Goal: Feedback & Contribution: Leave review/rating

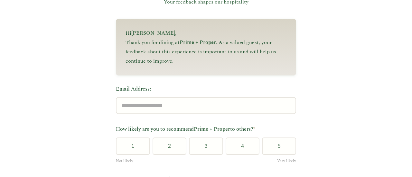
scroll to position [77, 0]
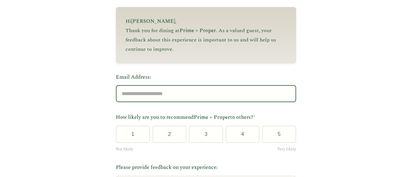
click at [213, 88] on input "Email Address:" at bounding box center [206, 93] width 180 height 17
type input "**********"
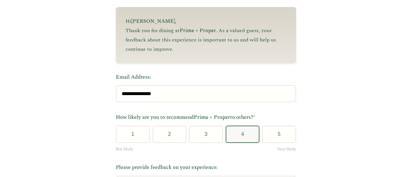
click at [232, 132] on button "4" at bounding box center [242, 134] width 34 height 17
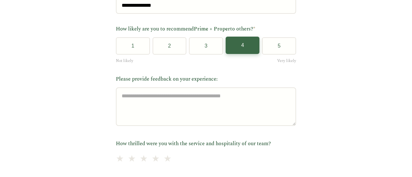
scroll to position [167, 0]
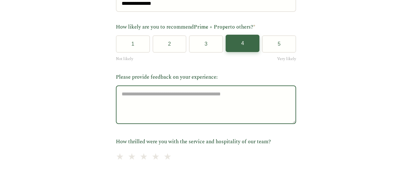
click at [151, 112] on textarea "Please provide feedback on your experience:" at bounding box center [206, 105] width 180 height 39
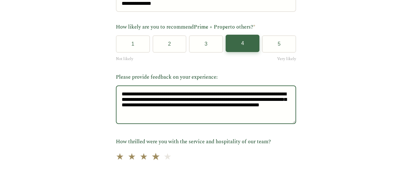
type textarea "**********"
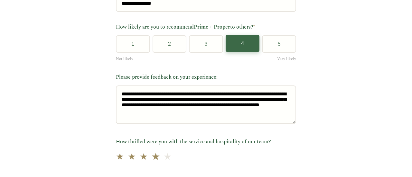
click at [152, 158] on span "★" at bounding box center [155, 157] width 9 height 16
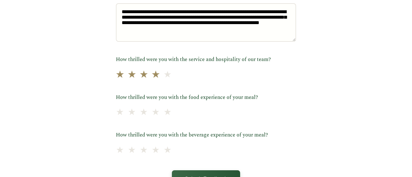
scroll to position [257, 0]
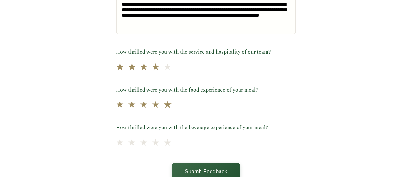
click at [163, 106] on span "★" at bounding box center [167, 105] width 9 height 16
click at [152, 144] on span "★" at bounding box center [155, 143] width 9 height 16
click at [163, 69] on span "★" at bounding box center [167, 68] width 9 height 16
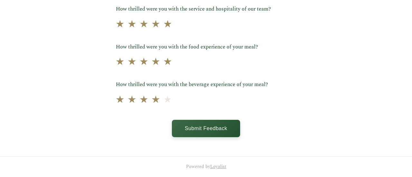
scroll to position [302, 0]
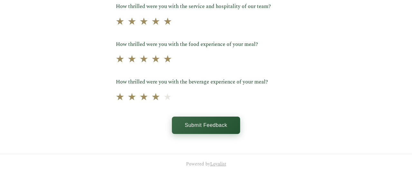
click at [204, 123] on button "Submit Feedback" at bounding box center [206, 125] width 68 height 17
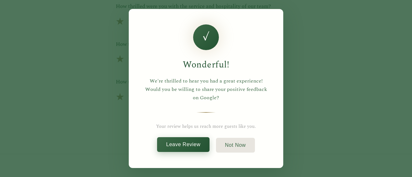
click at [181, 142] on button "Leave Review" at bounding box center [183, 144] width 52 height 15
